Goal: Check status

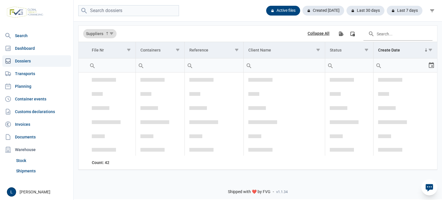
scroll to position [172, 0]
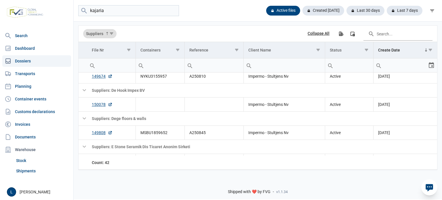
type input "kajaria"
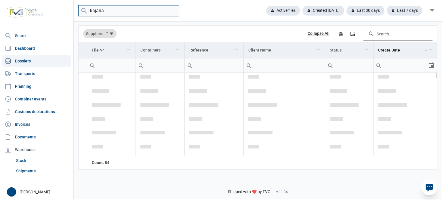
scroll to position [0, 0]
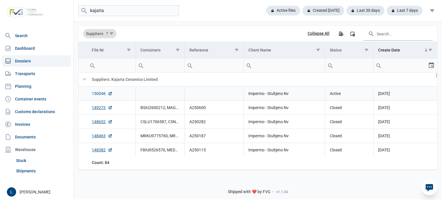
click at [98, 93] on link "150046" at bounding box center [102, 94] width 21 height 6
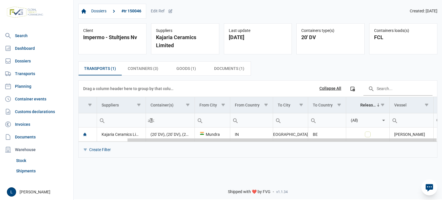
scroll to position [0, 55]
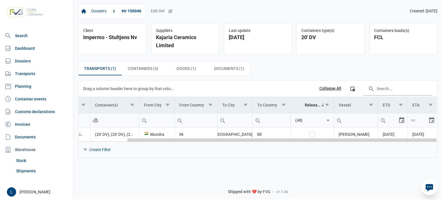
drag, startPoint x: 260, startPoint y: 131, endPoint x: 441, endPoint y: 133, distance: 181.5
click at [441, 133] on body "For evaluation purposes only. Redistribution prohibited. Please register an exi…" at bounding box center [221, 90] width 442 height 200
